Goal: Task Accomplishment & Management: Use online tool/utility

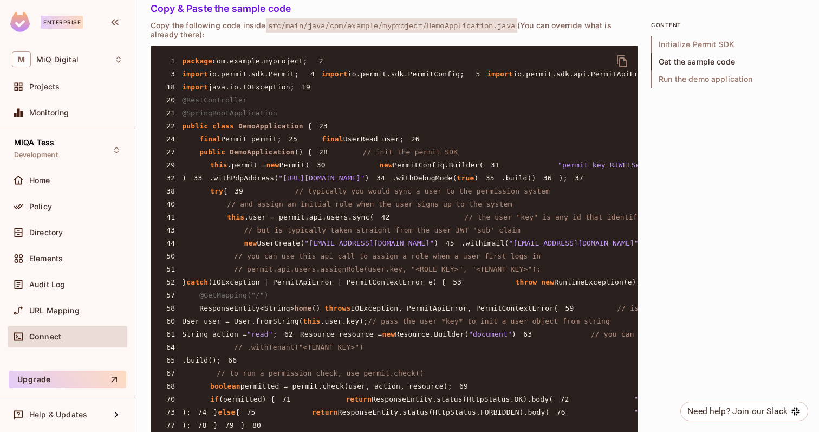
scroll to position [0, 3]
click at [64, 337] on div "Connect" at bounding box center [76, 336] width 94 height 9
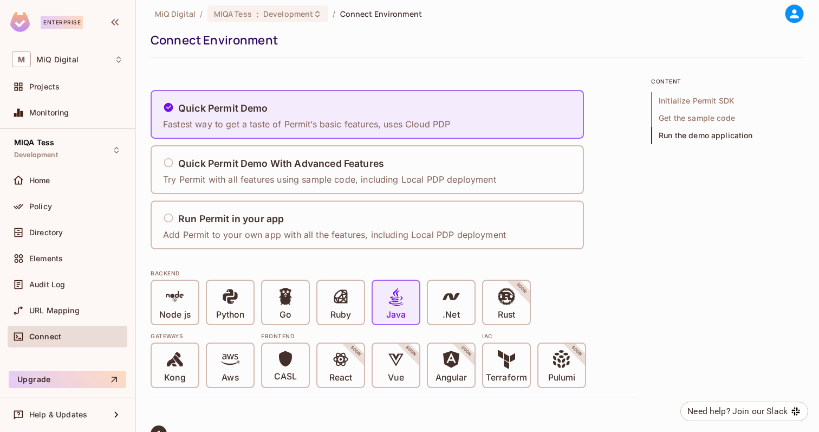
scroll to position [9, 0]
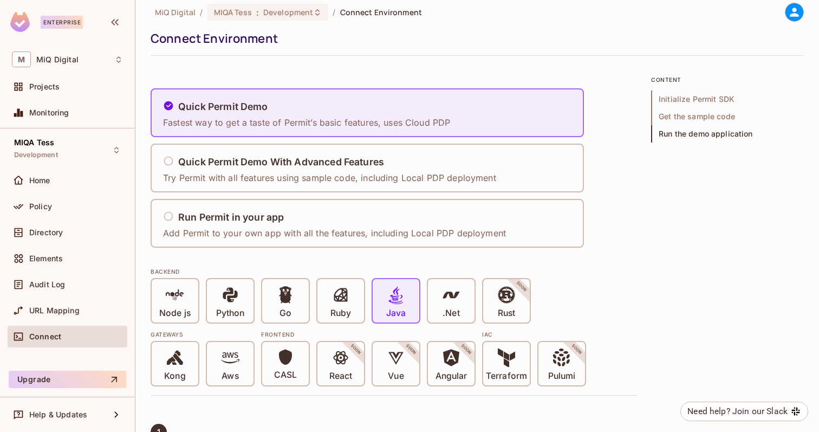
click at [60, 338] on span "Connect" at bounding box center [45, 336] width 32 height 9
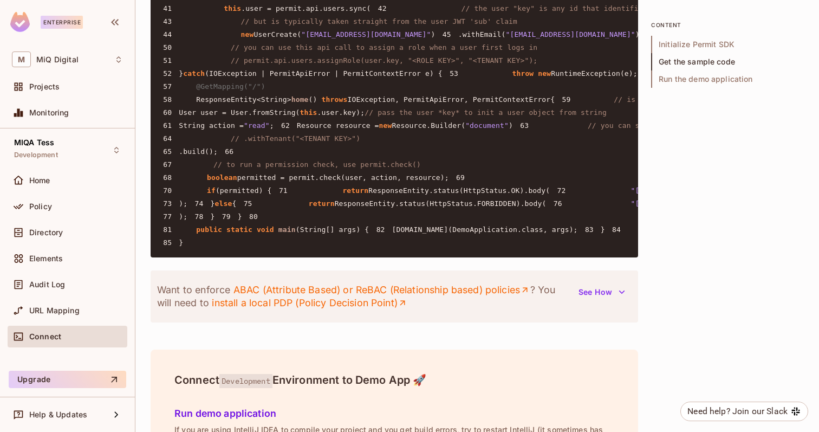
scroll to position [1113, 0]
drag, startPoint x: 237, startPoint y: 253, endPoint x: 303, endPoint y: 253, distance: 66.6
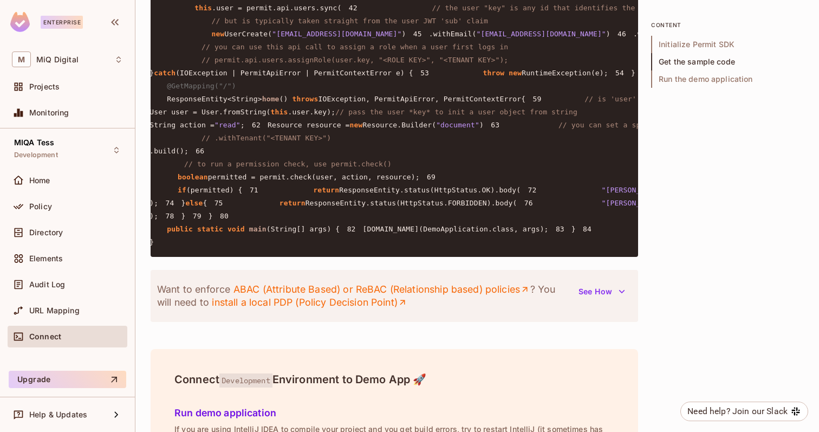
copy span "permit_key_RJWELSeL27Hth6mC41gyyxScLaXF930guJm6eDcTzMvjrne5DrY1AFDzhGSLMzDjAVBb…"
